Goal: Task Accomplishment & Management: Use online tool/utility

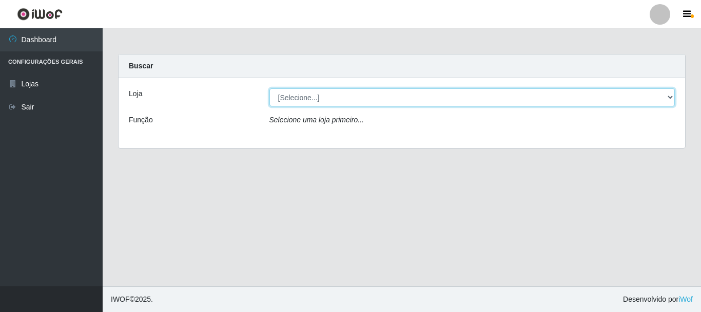
click at [323, 98] on select "[Selecione...] Nova República - Pajuçara Nova República - Pompeia" at bounding box center [473, 97] width 406 height 18
select select "64"
click at [270, 88] on select "[Selecione...] [GEOGRAPHIC_DATA] [GEOGRAPHIC_DATA]" at bounding box center [473, 97] width 406 height 18
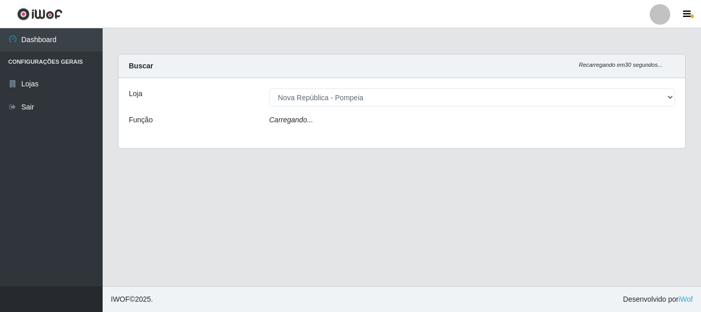
click at [326, 127] on div "Carregando..." at bounding box center [473, 122] width 422 height 15
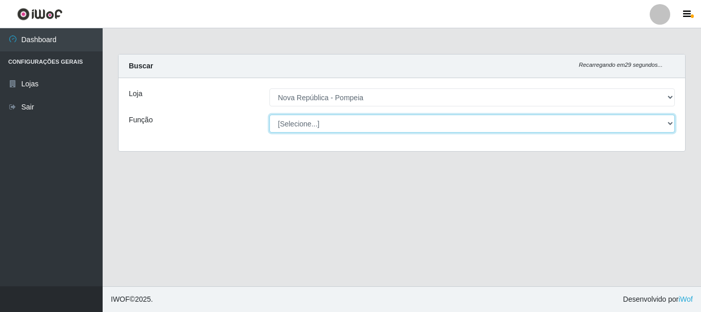
click at [331, 116] on select "[Selecione...] Balconista Operador de Caixa Recepcionista Repositor" at bounding box center [473, 124] width 406 height 18
select select "22"
click at [270, 115] on select "[Selecione...] Balconista Operador de Caixa Recepcionista Repositor" at bounding box center [473, 124] width 406 height 18
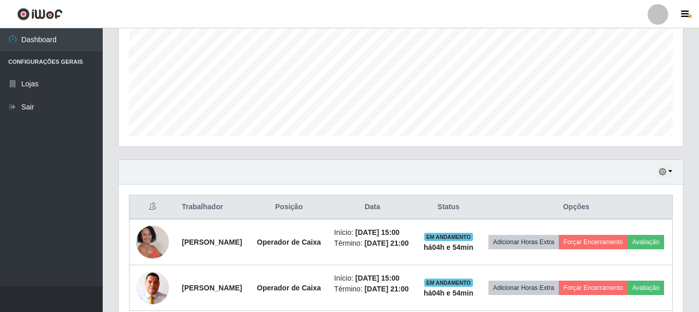
scroll to position [316, 0]
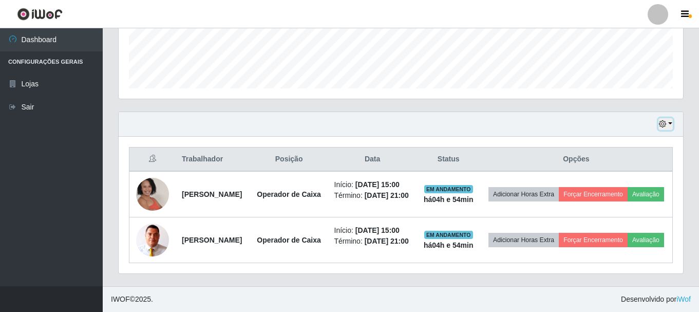
click at [672, 118] on button "button" at bounding box center [665, 124] width 14 height 12
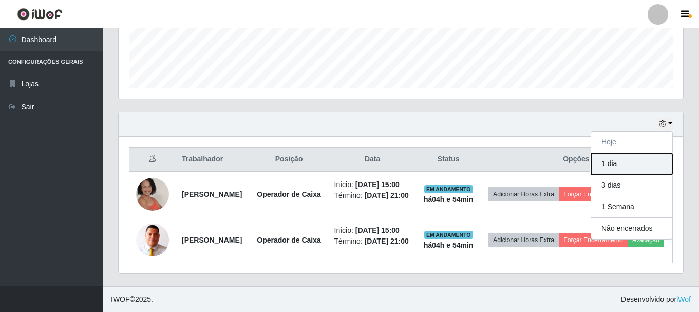
click at [635, 153] on button "1 dia" at bounding box center [631, 164] width 81 height 22
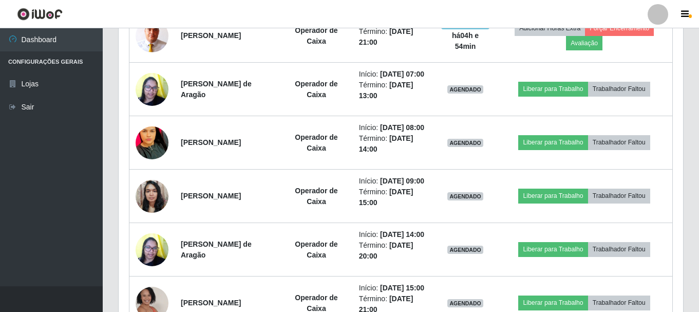
scroll to position [470, 0]
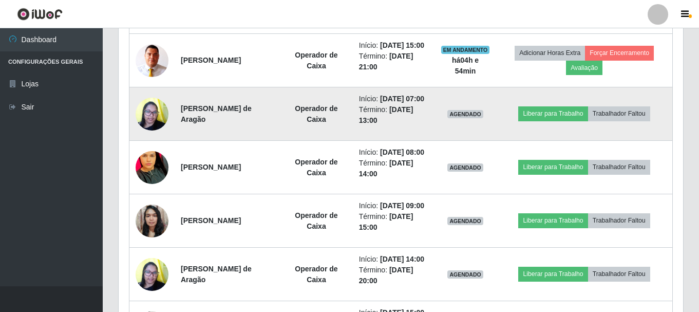
drag, startPoint x: 181, startPoint y: 135, endPoint x: 239, endPoint y: 145, distance: 58.9
click at [239, 141] on td "Lena Rafaela Trindade de Aragão" at bounding box center [227, 113] width 105 height 53
copy strong "Lena Rafaela Trindade de Aragão"
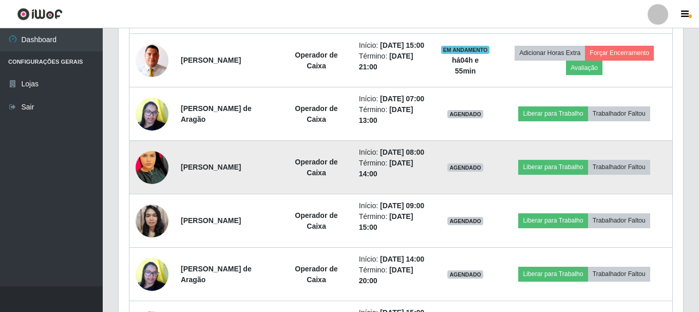
drag, startPoint x: 180, startPoint y: 207, endPoint x: 274, endPoint y: 211, distance: 94.0
click at [274, 194] on td "Luana Siqueira de souza" at bounding box center [227, 167] width 105 height 53
copy strong "Luana Siqueira de souza"
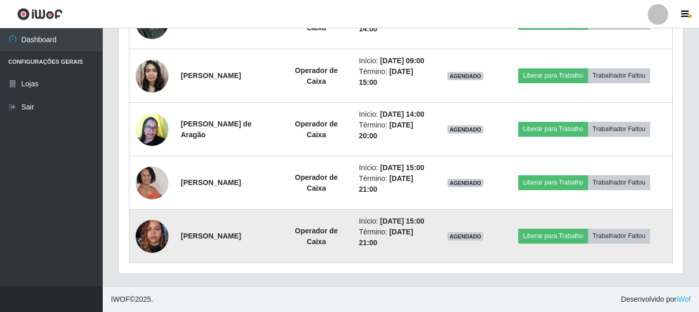
scroll to position [624, 0]
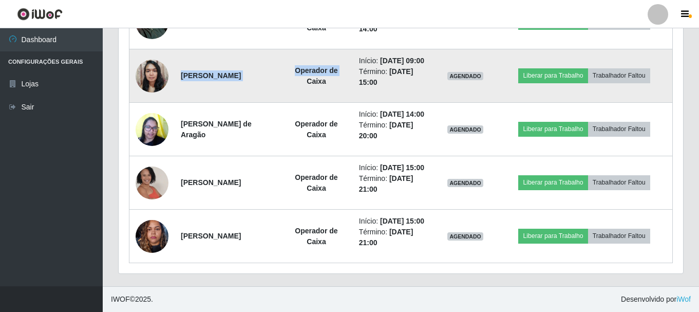
drag, startPoint x: 179, startPoint y: 117, endPoint x: 291, endPoint y: 135, distance: 113.4
click at [291, 103] on tr "Camila da Silva Bezerra Operador de Caixa Início: 10/09/2025, 09:00 Término: 10…" at bounding box center [400, 75] width 543 height 53
click at [285, 103] on td "Operador de Caixa" at bounding box center [316, 75] width 73 height 53
drag, startPoint x: 179, startPoint y: 119, endPoint x: 274, endPoint y: 117, distance: 95.0
click at [274, 103] on td "Camila da Silva Bezerra" at bounding box center [227, 75] width 105 height 53
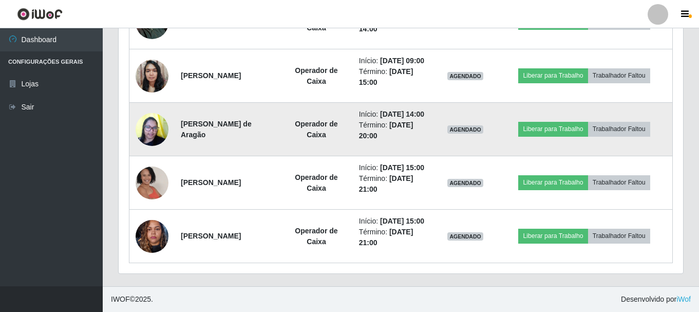
scroll to position [675, 0]
drag, startPoint x: 179, startPoint y: 124, endPoint x: 235, endPoint y: 137, distance: 57.5
click at [231, 144] on td "Lena Rafaela Trindade de Aragão" at bounding box center [227, 129] width 105 height 53
copy strong "Lena Rafaela Trindade de Aragão"
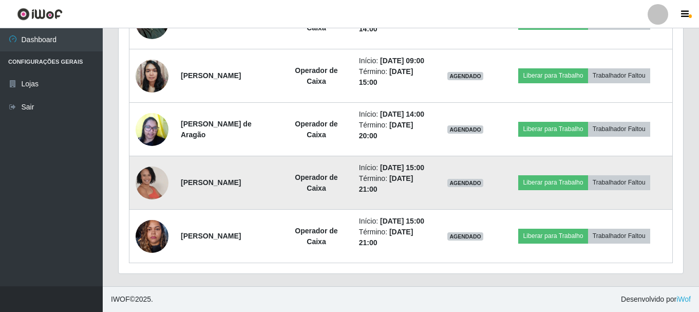
drag, startPoint x: 181, startPoint y: 184, endPoint x: 281, endPoint y: 208, distance: 102.9
click at [280, 208] on td "Micarla Melo de Souza Cesário" at bounding box center [227, 182] width 105 height 53
copy strong "Micarla Melo de Souza Cesário"
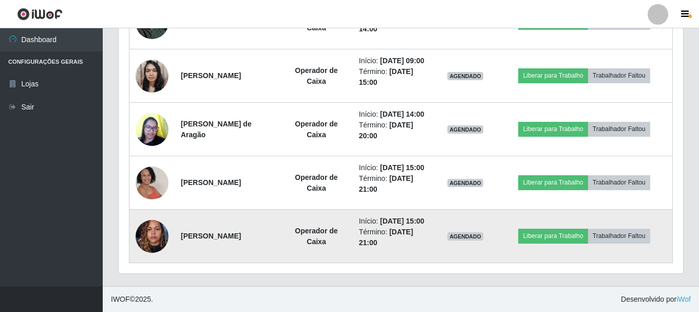
drag, startPoint x: 181, startPoint y: 233, endPoint x: 267, endPoint y: 233, distance: 86.3
click at [267, 233] on td "Ruth da Silva Cunha" at bounding box center [227, 235] width 105 height 53
copy strong "Ruth da Silva Cunha"
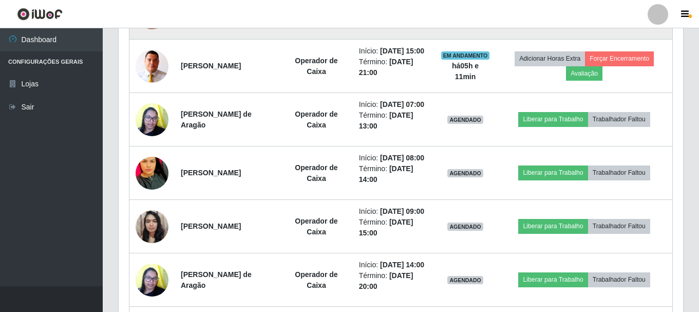
scroll to position [495, 0]
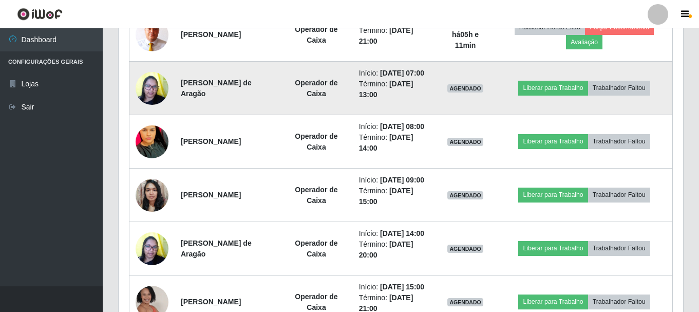
drag, startPoint x: 179, startPoint y: 111, endPoint x: 227, endPoint y: 125, distance: 50.4
click at [223, 115] on td "Lena Rafaela Trindade de Aragão" at bounding box center [227, 88] width 105 height 53
copy strong "Lena Rafaela Trindade de Aragão"
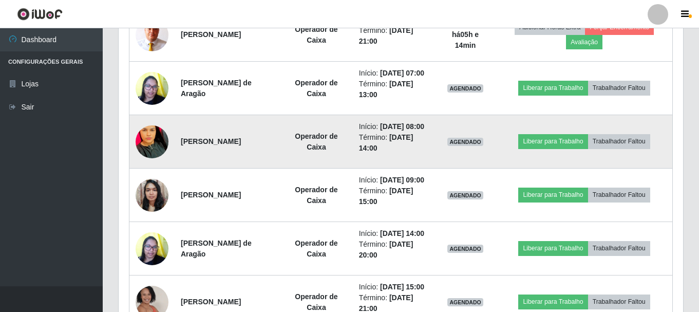
drag, startPoint x: 196, startPoint y: 182, endPoint x: 266, endPoint y: 183, distance: 70.4
click at [266, 168] on td "Luana Siqueira de souza" at bounding box center [227, 141] width 105 height 53
copy strong "uana Siqueira de souza"
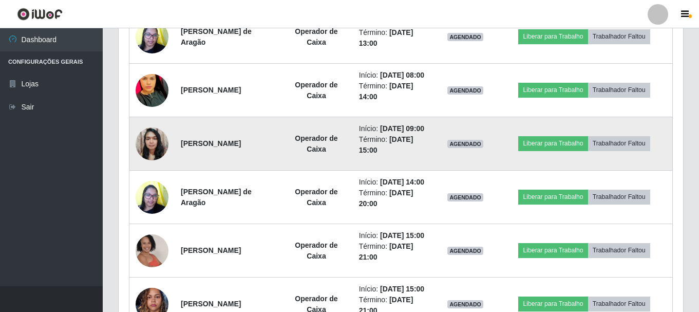
drag, startPoint x: 179, startPoint y: 193, endPoint x: 266, endPoint y: 186, distance: 87.5
click at [266, 170] on td "Camila da Silva Bezerra" at bounding box center [227, 143] width 105 height 53
drag, startPoint x: 295, startPoint y: 180, endPoint x: 246, endPoint y: 180, distance: 49.3
click at [246, 170] on td "Camila da Silva Bezerra" at bounding box center [227, 143] width 105 height 53
drag, startPoint x: 180, startPoint y: 193, endPoint x: 268, endPoint y: 181, distance: 88.6
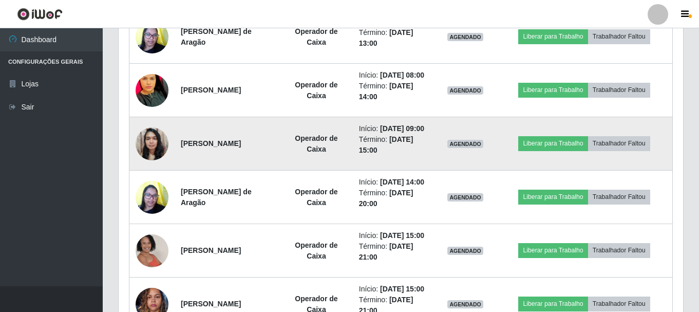
click at [268, 170] on td "Camila da Silva Bezerra" at bounding box center [227, 143] width 105 height 53
copy strong "Camila da Silva Bezerra"
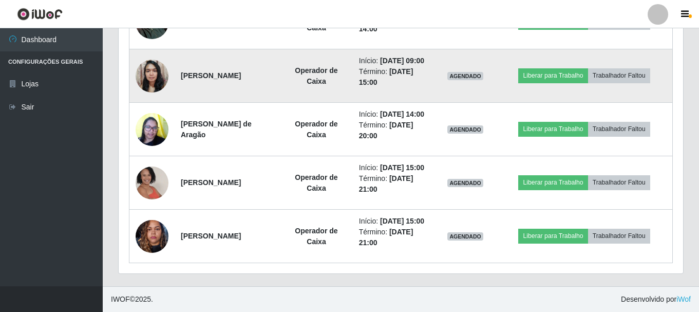
scroll to position [650, 0]
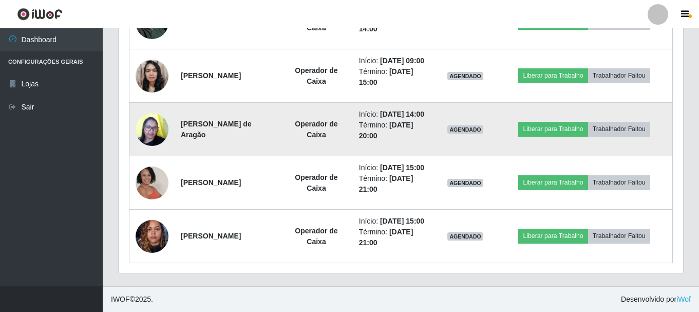
drag, startPoint x: 190, startPoint y: 146, endPoint x: 223, endPoint y: 148, distance: 33.4
click at [246, 139] on strong "Lena Rafaela Trindade de Aragão" at bounding box center [216, 129] width 71 height 19
drag, startPoint x: 223, startPoint y: 148, endPoint x: 264, endPoint y: 157, distance: 41.4
click at [264, 156] on td "Lena Rafaela Trindade de Aragão" at bounding box center [227, 129] width 105 height 53
copy strong "Lena Rafaela Trindade de Aragão"
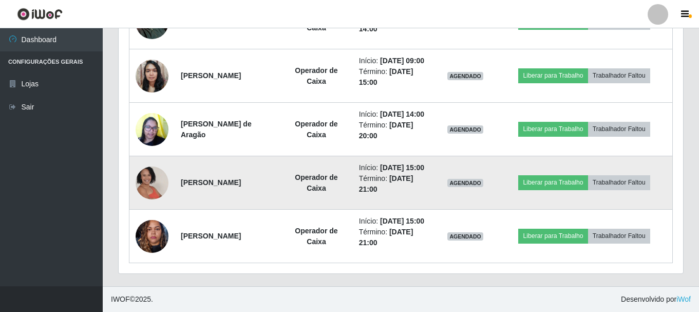
scroll to position [701, 0]
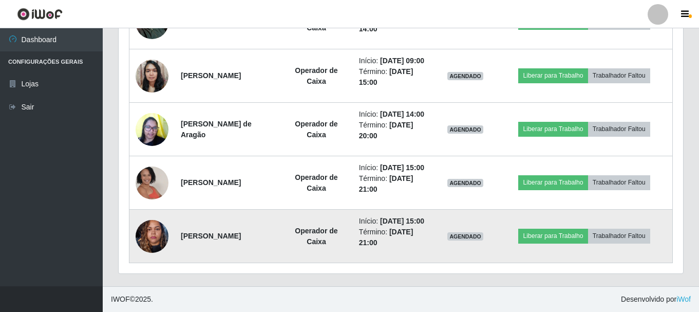
drag, startPoint x: 181, startPoint y: 231, endPoint x: 266, endPoint y: 228, distance: 85.3
click at [259, 226] on td "Ruth da Silva Cunha" at bounding box center [227, 235] width 105 height 53
copy strong "Ruth da Silva Cunha"
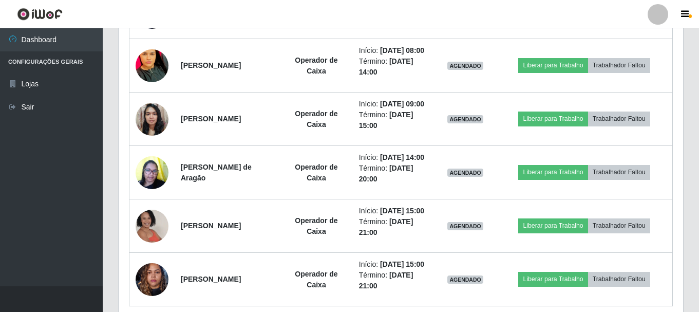
scroll to position [547, 0]
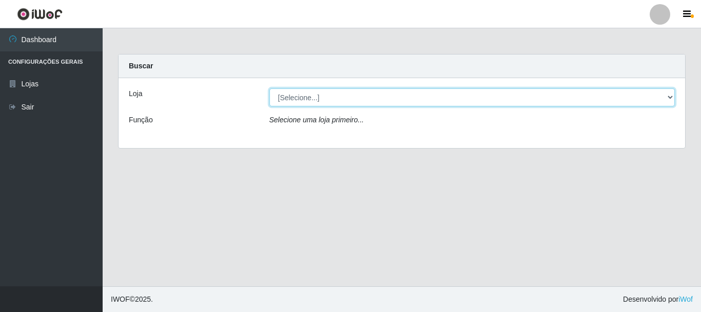
click at [310, 95] on select "[Selecione...] Nova República - Pajuçara Nova República - Pompeia" at bounding box center [473, 97] width 406 height 18
select select "64"
click at [270, 88] on select "[Selecione...] [GEOGRAPHIC_DATA] [GEOGRAPHIC_DATA]" at bounding box center [473, 97] width 406 height 18
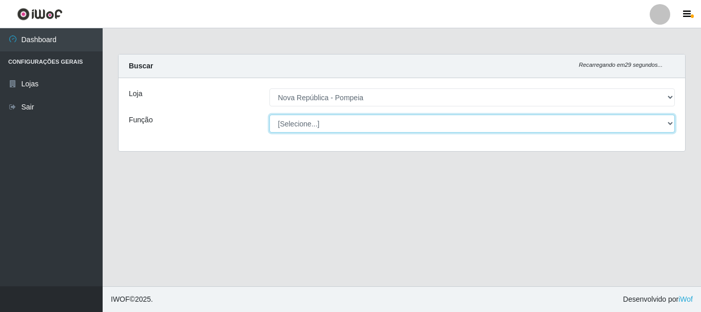
click at [320, 122] on select "[Selecione...] Balconista Operador de Caixa Recepcionista Repositor" at bounding box center [473, 124] width 406 height 18
click at [269, 115] on select "[Selecione...] Balconista Operador de Caixa Recepcionista Repositor" at bounding box center [471, 124] width 404 height 18
select select "[Selecione...]"
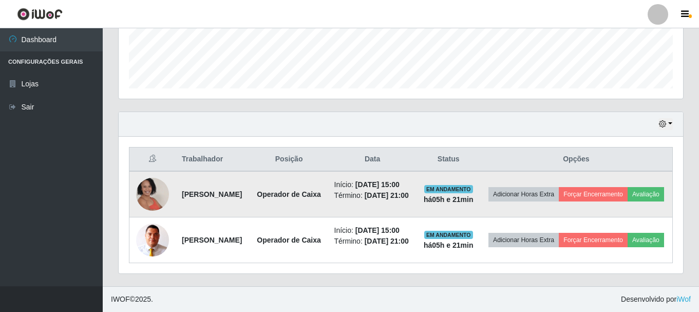
scroll to position [513254, 512903]
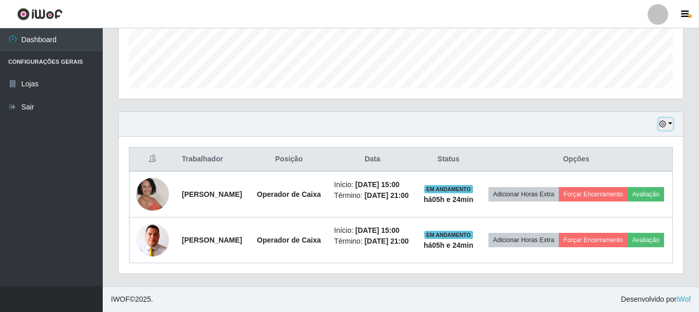
click at [668, 118] on button "button" at bounding box center [665, 124] width 14 height 12
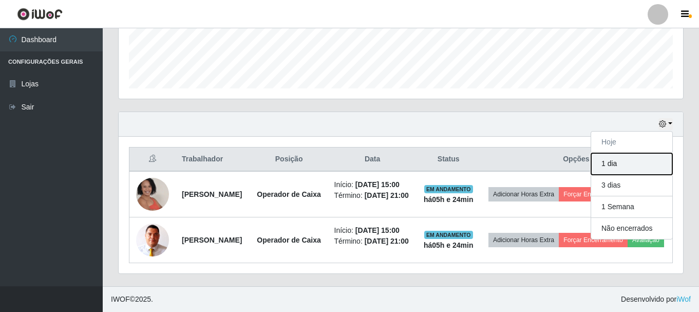
click at [636, 153] on button "1 dia" at bounding box center [631, 164] width 81 height 22
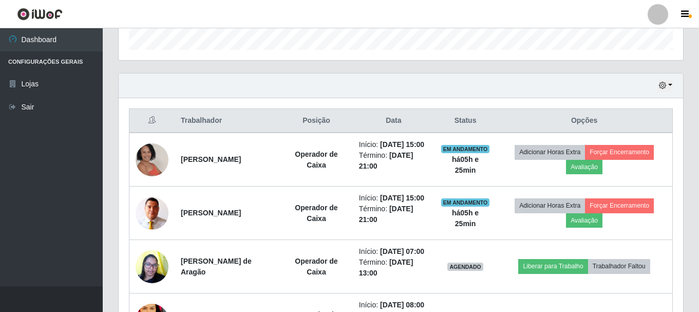
scroll to position [308, 0]
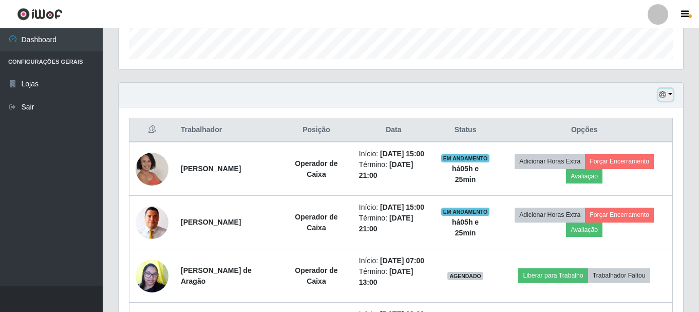
click at [672, 95] on button "button" at bounding box center [665, 95] width 14 height 12
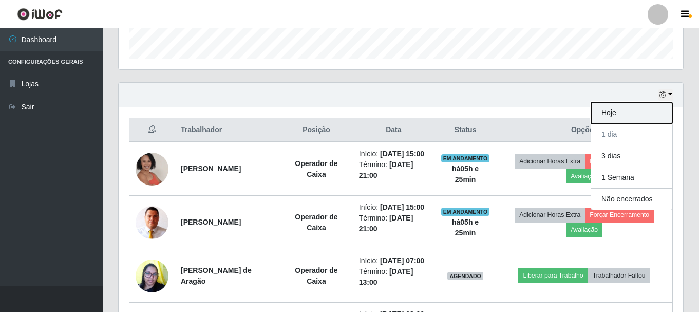
click at [650, 118] on button "Hoje" at bounding box center [631, 113] width 81 height 22
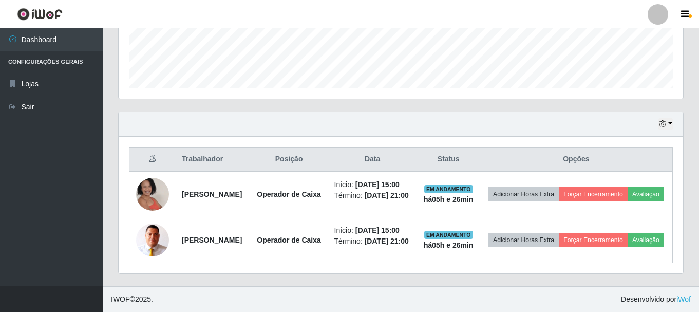
scroll to position [316, 0]
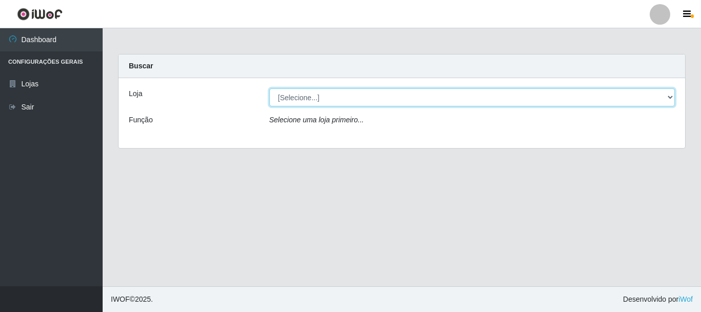
click at [395, 96] on select "[Selecione...] [GEOGRAPHIC_DATA] [GEOGRAPHIC_DATA]" at bounding box center [473, 97] width 406 height 18
click at [374, 100] on select "[Selecione...] [GEOGRAPHIC_DATA] [GEOGRAPHIC_DATA]" at bounding box center [473, 97] width 406 height 18
click at [373, 97] on select "[Selecione...] [GEOGRAPHIC_DATA] [GEOGRAPHIC_DATA]" at bounding box center [473, 97] width 406 height 18
select select "64"
click at [270, 88] on select "[Selecione...] [GEOGRAPHIC_DATA] [GEOGRAPHIC_DATA]" at bounding box center [473, 97] width 406 height 18
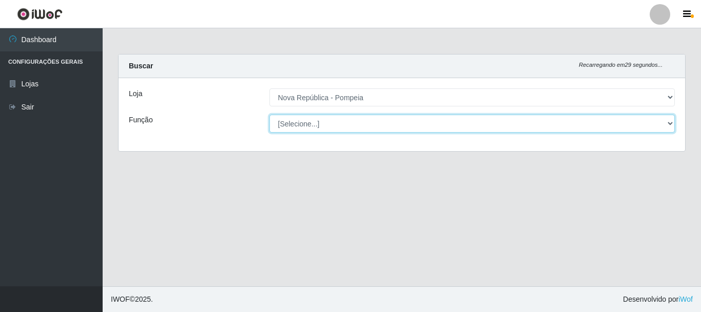
click at [360, 117] on select "[Selecione...] Balconista Operador de Caixa Recepcionista Repositor" at bounding box center [473, 124] width 406 height 18
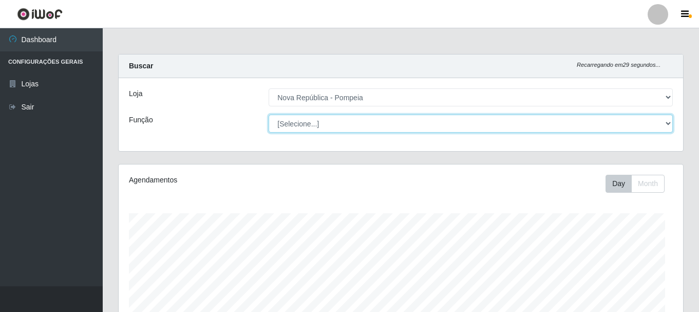
select select "22"
click at [269, 115] on select "[Selecione...] Balconista Operador de Caixa Recepcionista Repositor" at bounding box center [471, 124] width 404 height 18
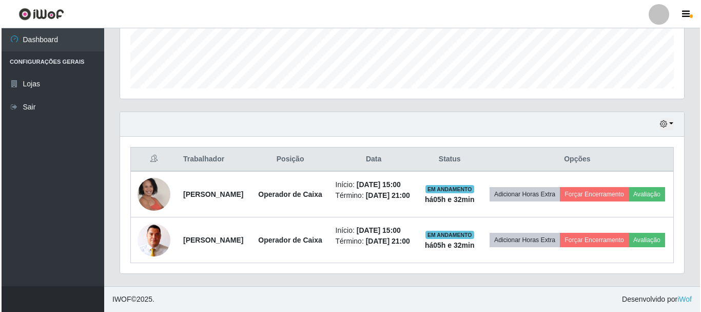
scroll to position [316, 0]
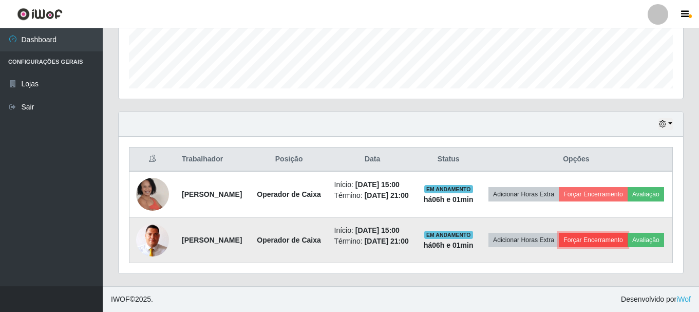
click at [627, 233] on button "Forçar Encerramento" at bounding box center [593, 240] width 69 height 14
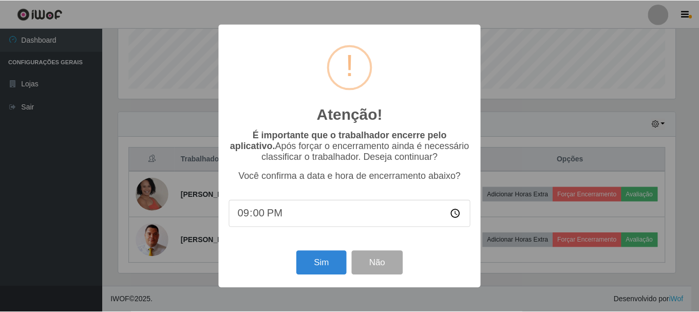
scroll to position [213, 559]
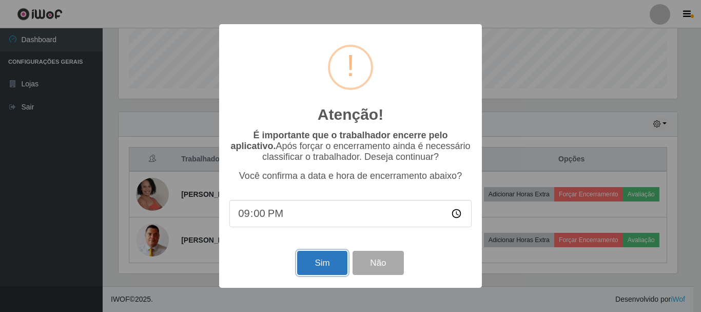
click at [325, 266] on button "Sim" at bounding box center [322, 263] width 50 height 24
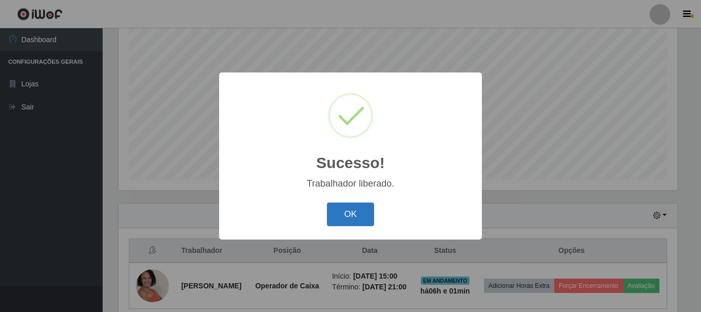
click at [350, 212] on button "OK" at bounding box center [351, 214] width 48 height 24
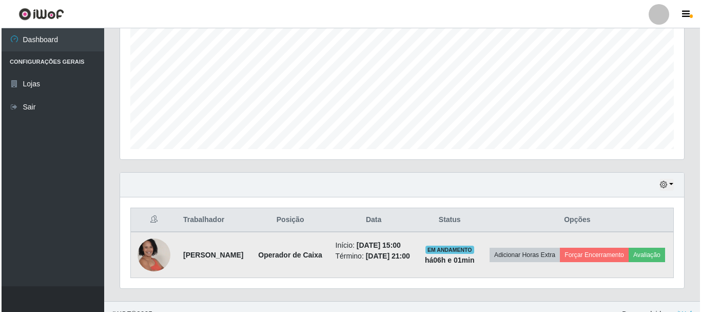
scroll to position [252, 0]
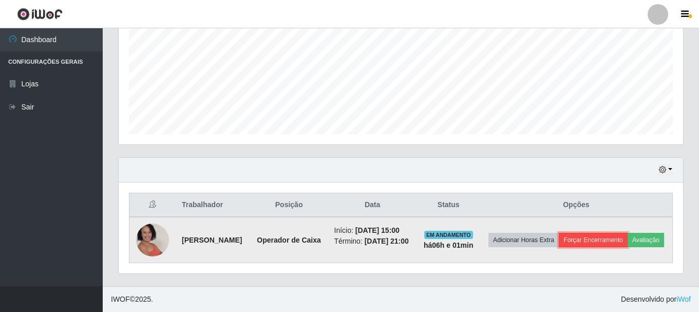
click at [627, 233] on button "Forçar Encerramento" at bounding box center [593, 240] width 69 height 14
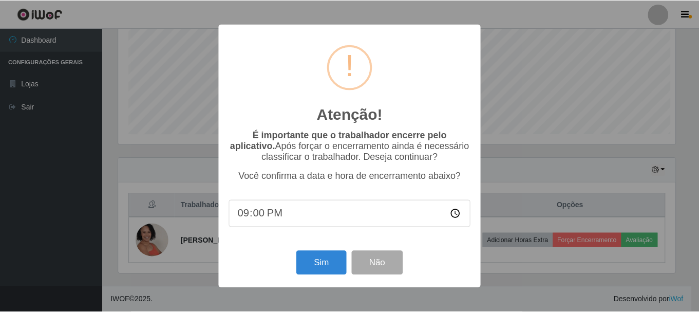
scroll to position [213, 559]
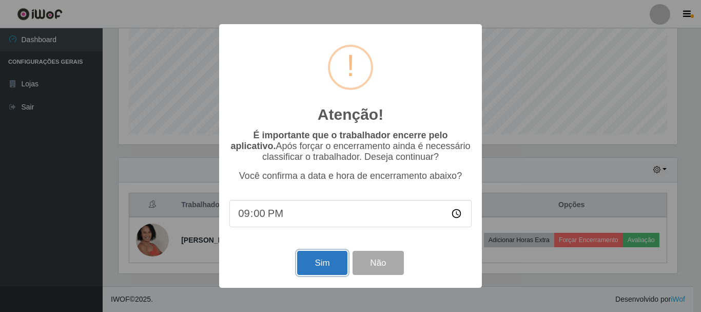
click at [325, 264] on button "Sim" at bounding box center [322, 263] width 50 height 24
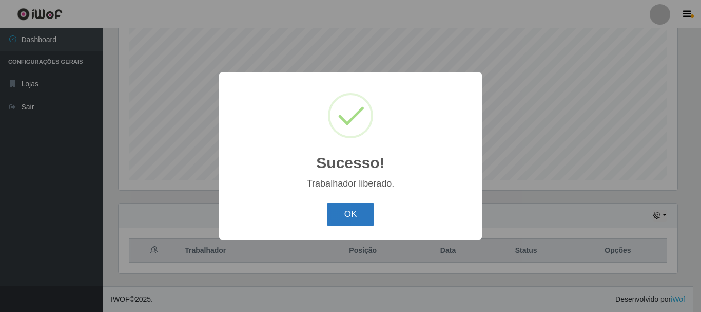
click at [356, 215] on button "OK" at bounding box center [351, 214] width 48 height 24
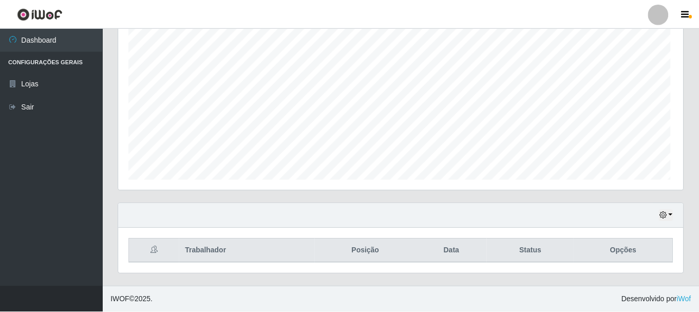
scroll to position [213, 564]
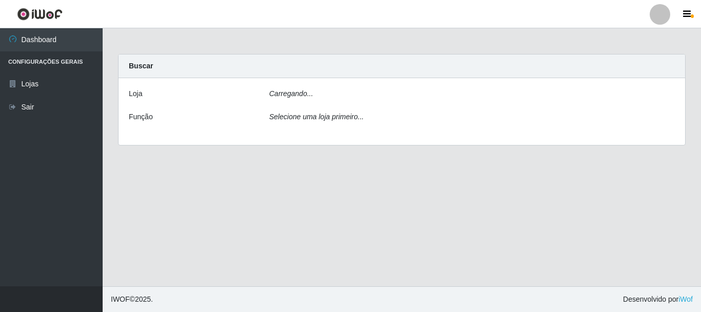
click at [304, 100] on div "Carregando..." at bounding box center [473, 95] width 422 height 15
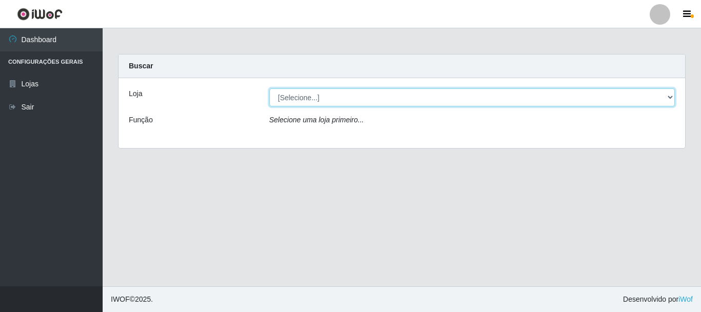
click at [305, 96] on select "[Selecione...] [GEOGRAPHIC_DATA] [GEOGRAPHIC_DATA]" at bounding box center [473, 97] width 406 height 18
select select "64"
click at [270, 88] on select "[Selecione...] [GEOGRAPHIC_DATA] [GEOGRAPHIC_DATA]" at bounding box center [473, 97] width 406 height 18
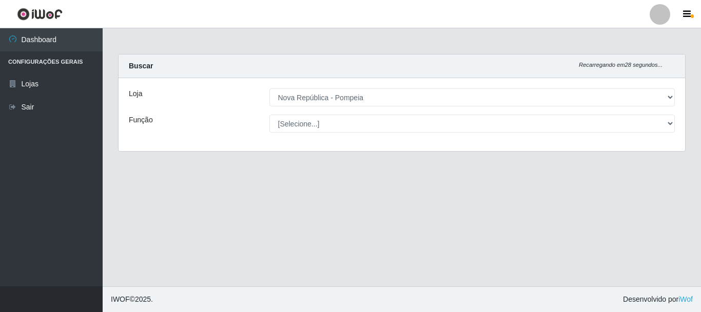
select select "22"
click at [270, 115] on select "[Selecione...] Balconista Operador de Caixa Recepcionista Repositor" at bounding box center [473, 124] width 406 height 18
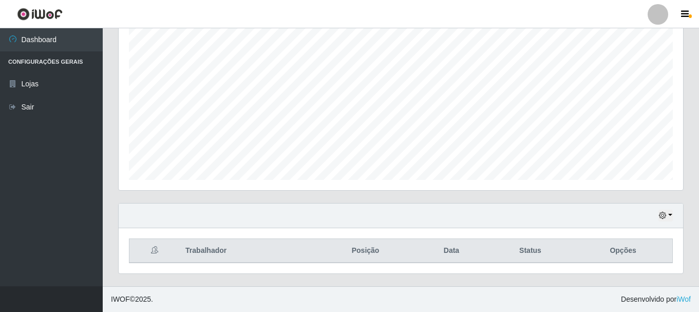
scroll to position [213, 564]
